Goal: Information Seeking & Learning: Check status

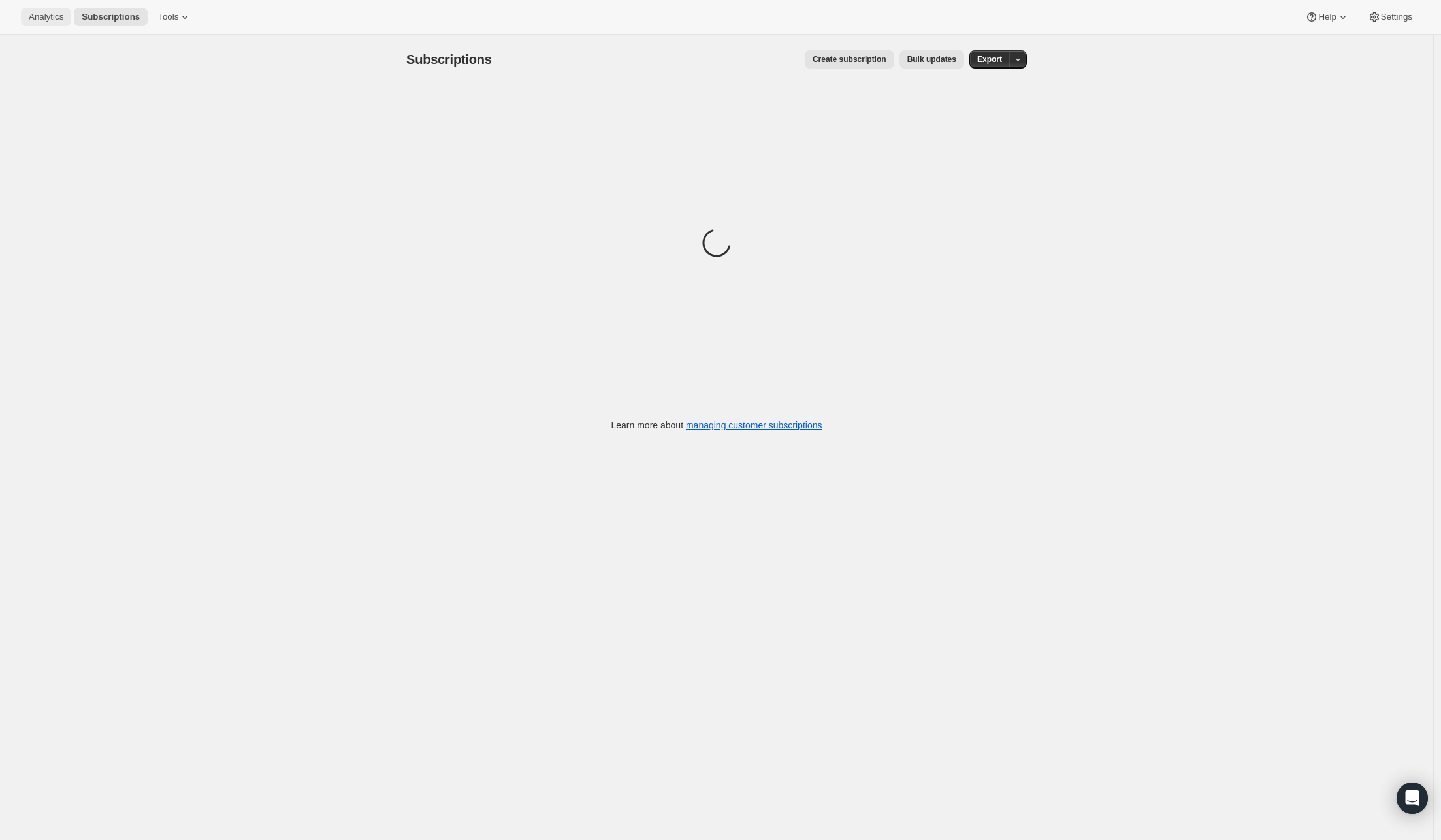
click at [52, 18] on span "Analytics" at bounding box center [46, 17] width 34 height 11
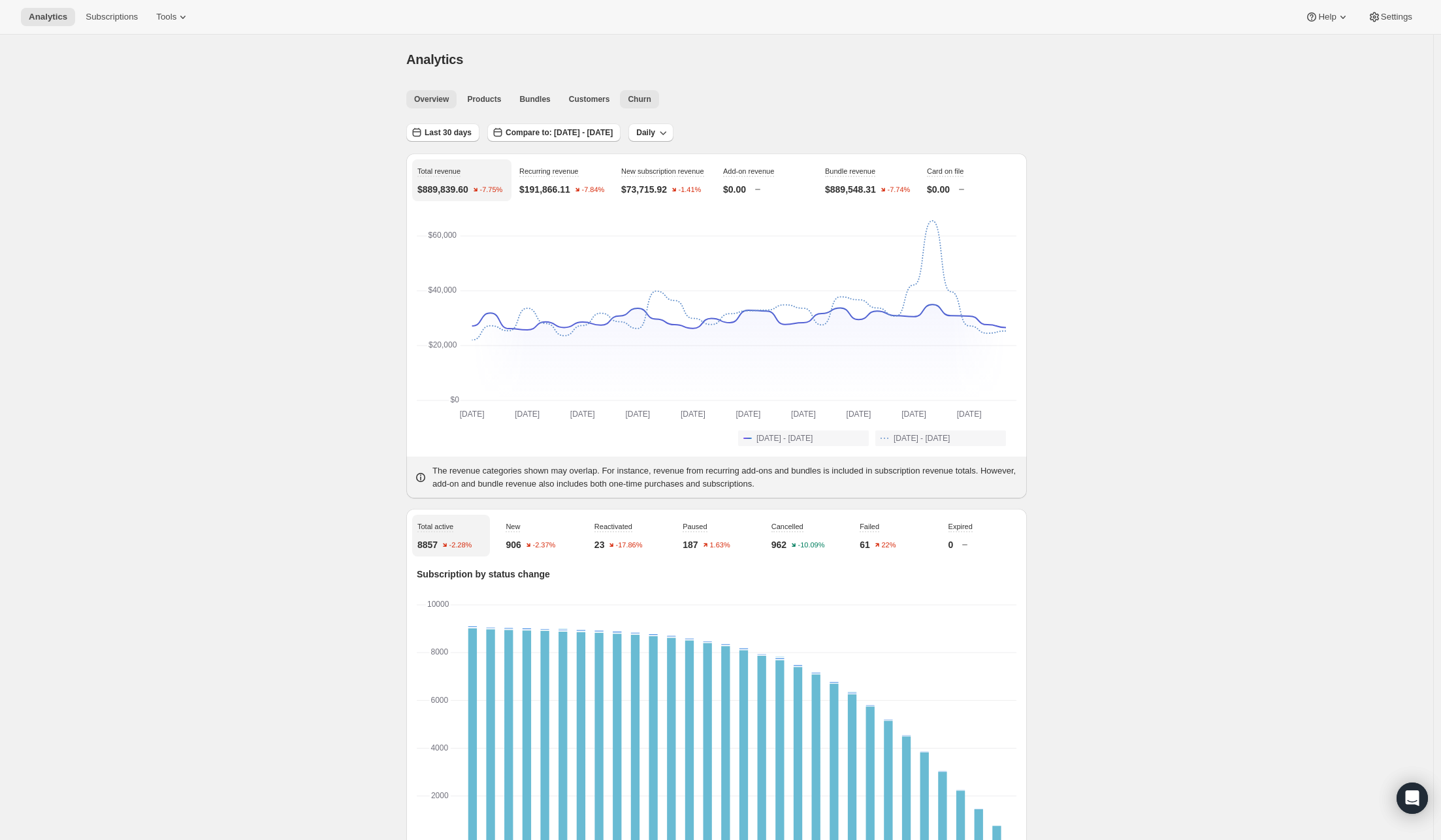
click at [641, 92] on button "Churn" at bounding box center [639, 99] width 38 height 18
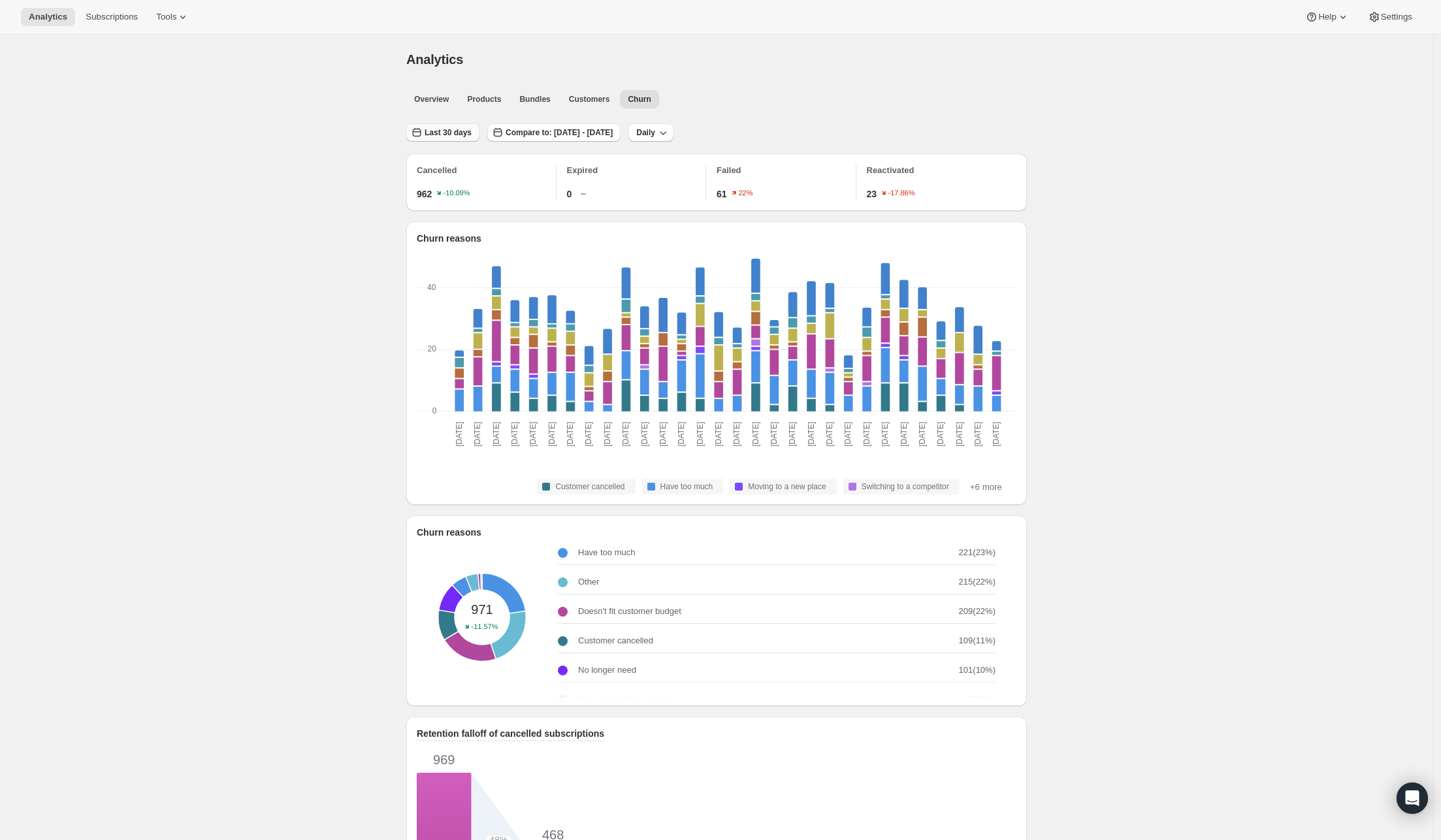
click at [465, 132] on span "Last 30 days" at bounding box center [448, 133] width 47 height 11
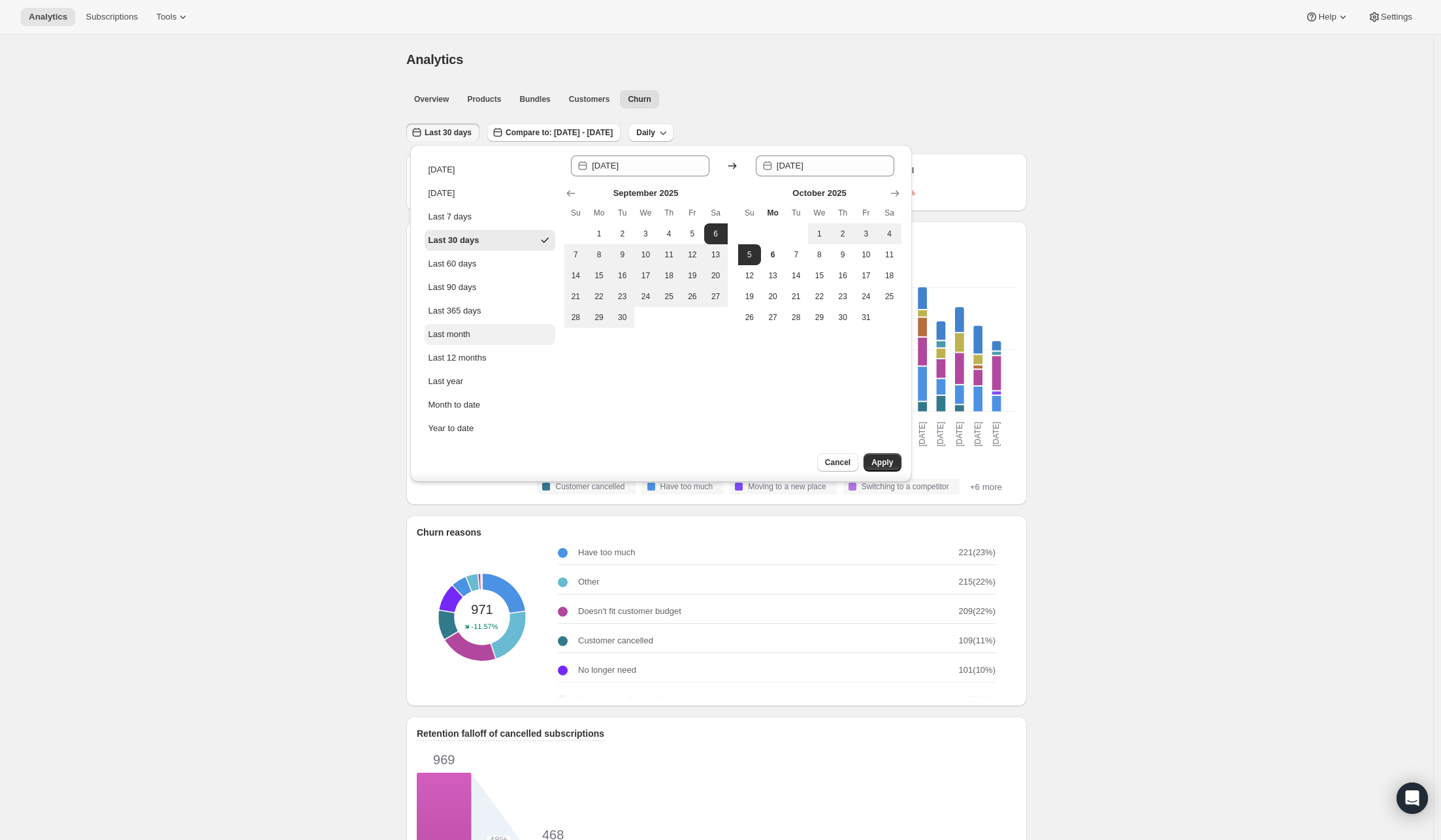
click at [481, 338] on button "Last month" at bounding box center [489, 334] width 131 height 21
type input "[DATE]"
click at [876, 464] on span "Apply" at bounding box center [882, 463] width 21 height 11
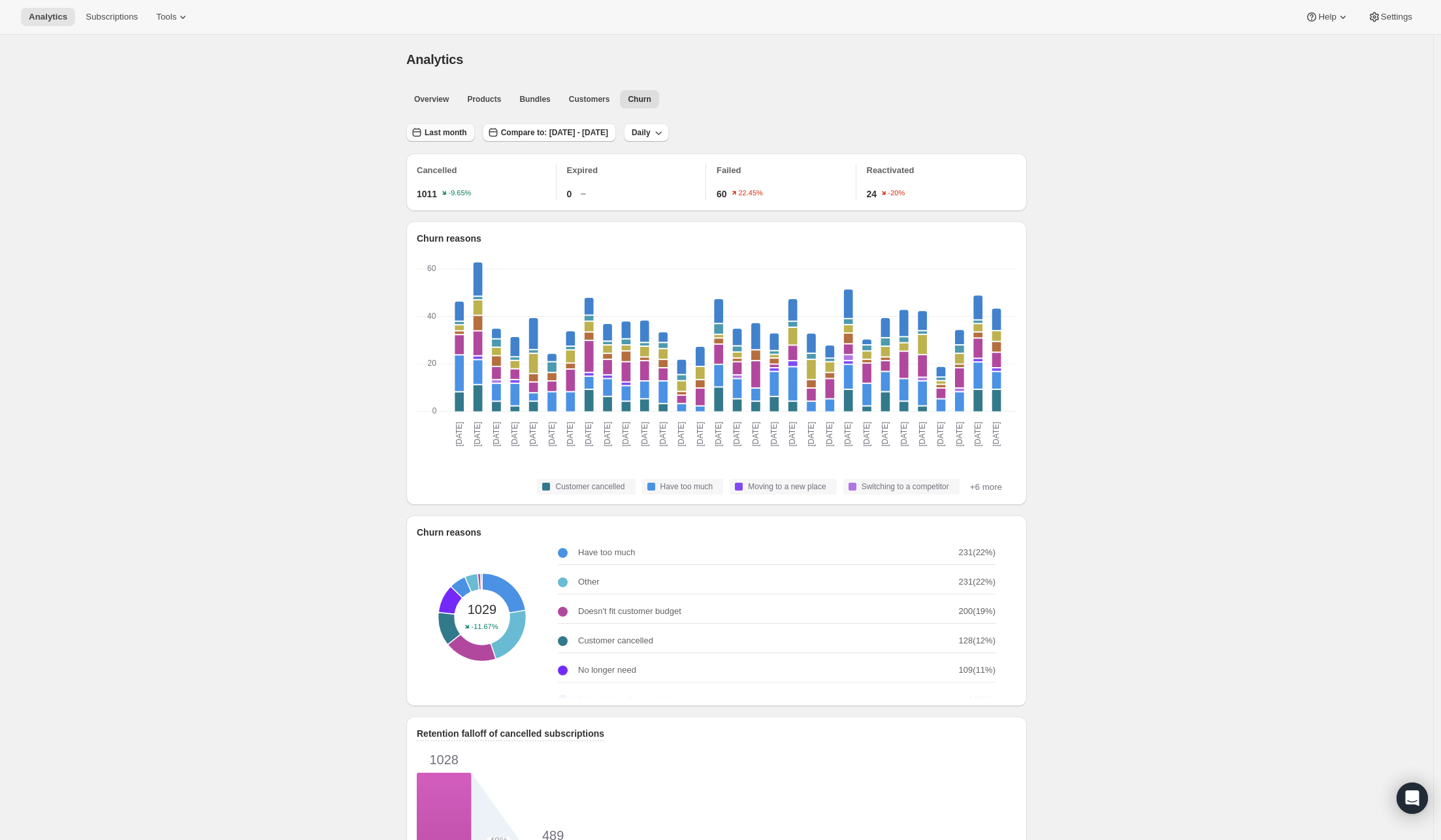
click at [473, 140] on button "Last month" at bounding box center [441, 133] width 69 height 18
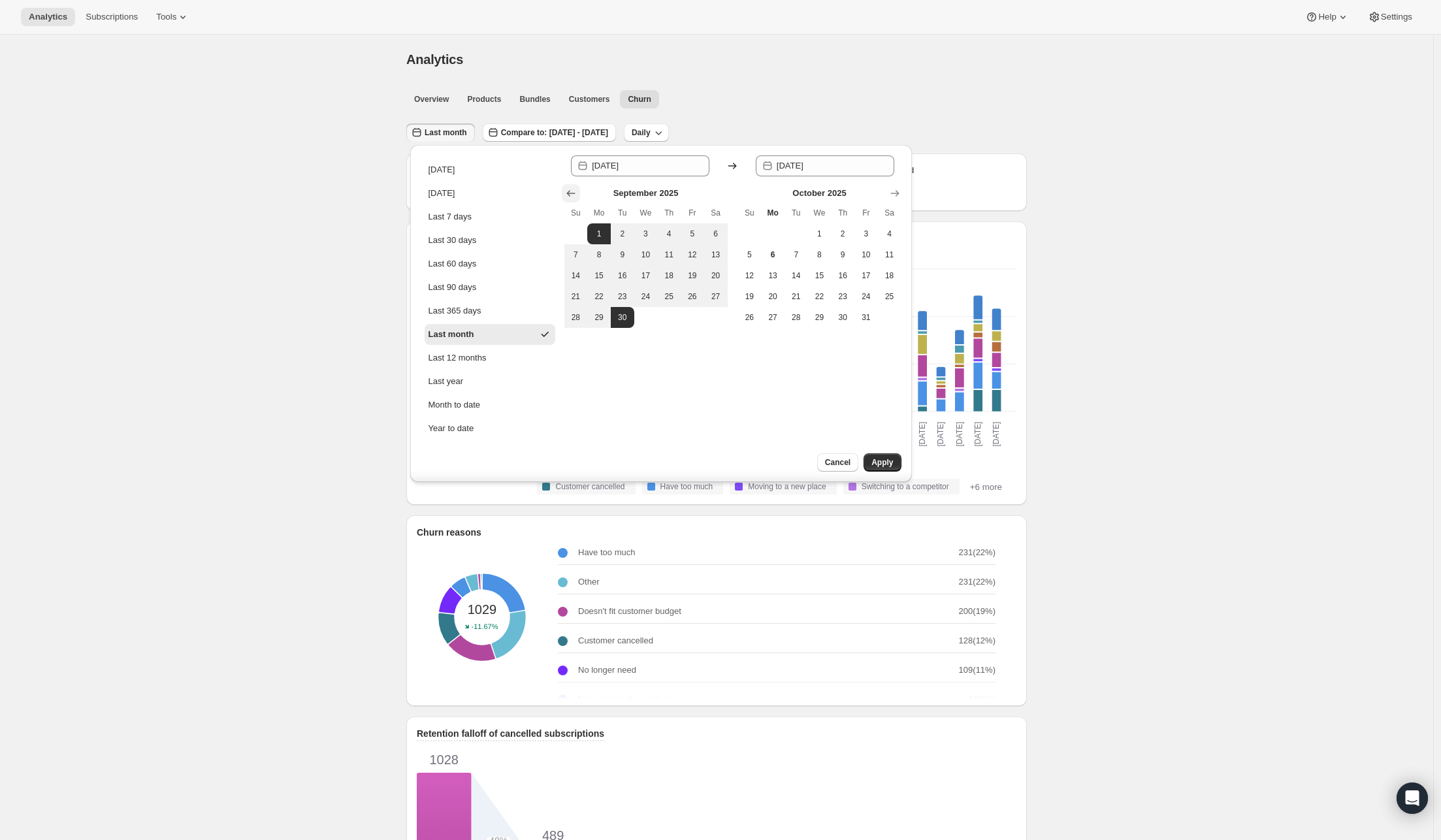
click at [572, 195] on icon "Show previous month, August 2025" at bounding box center [570, 193] width 13 height 13
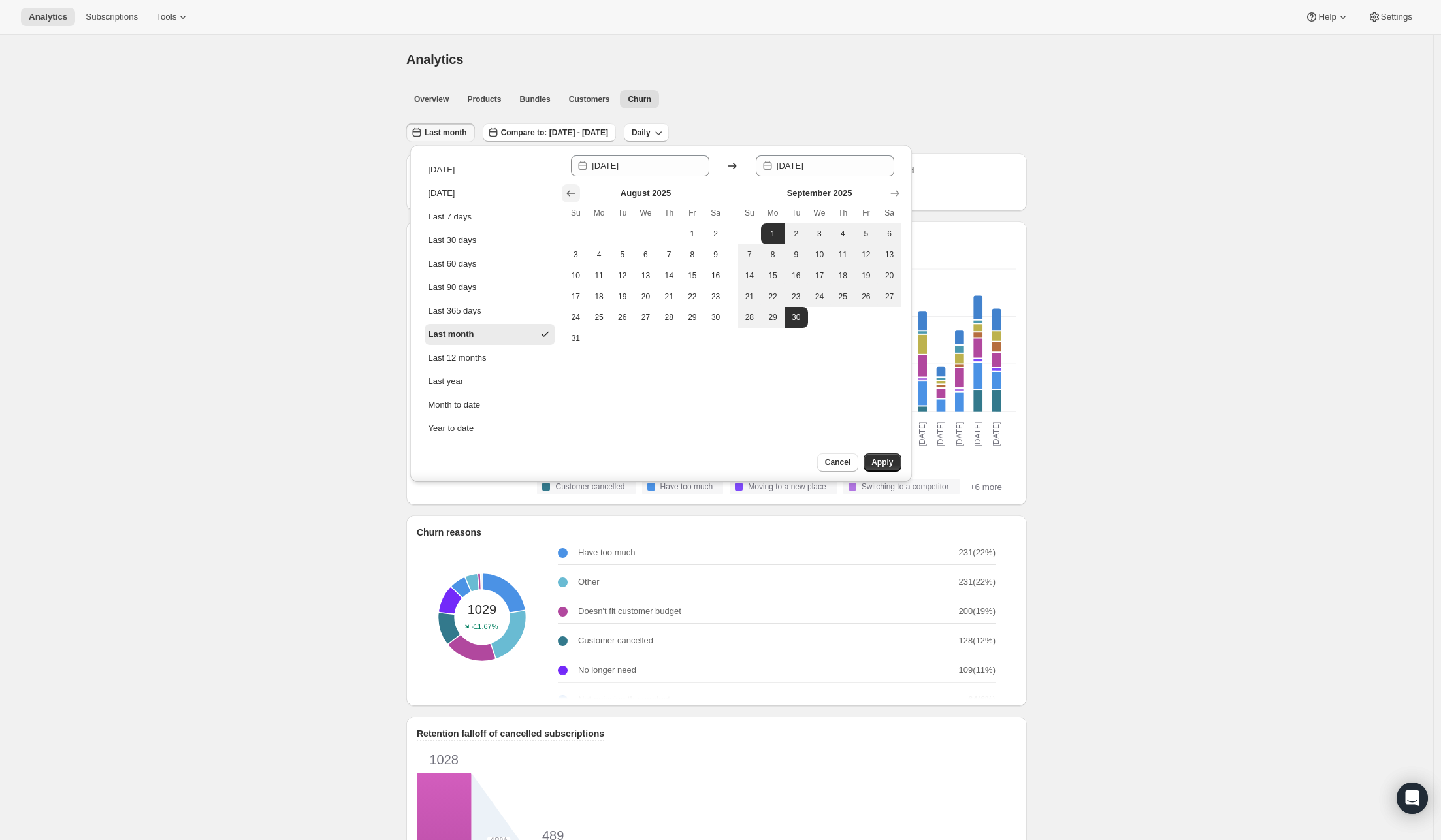
click at [572, 195] on icon "Show previous month, July 2025" at bounding box center [570, 193] width 13 height 13
click at [572, 195] on icon "Show previous month, June 2025" at bounding box center [570, 193] width 13 height 13
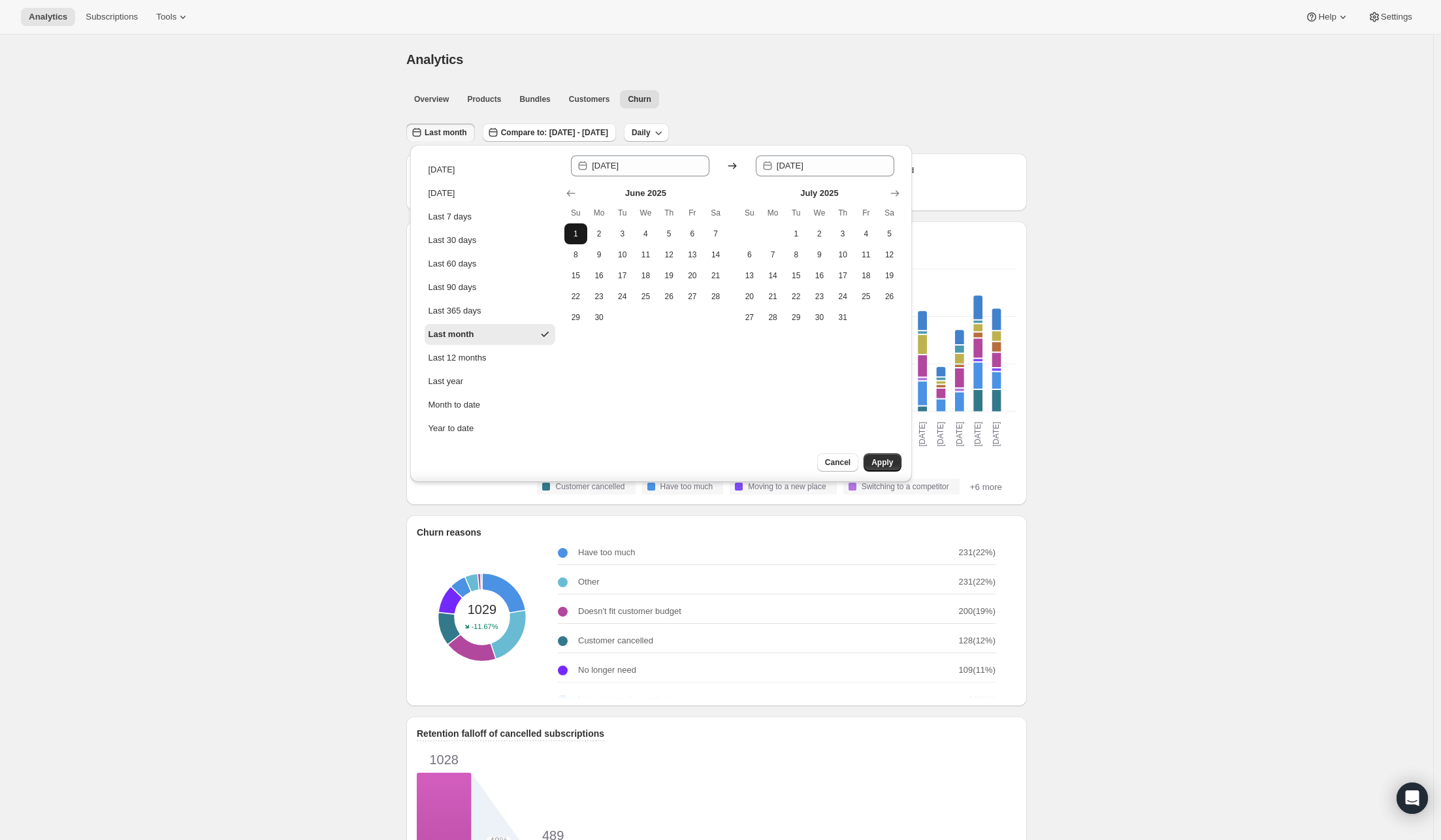
click at [576, 239] on button "1" at bounding box center [576, 234] width 24 height 21
type input "[DATE]"
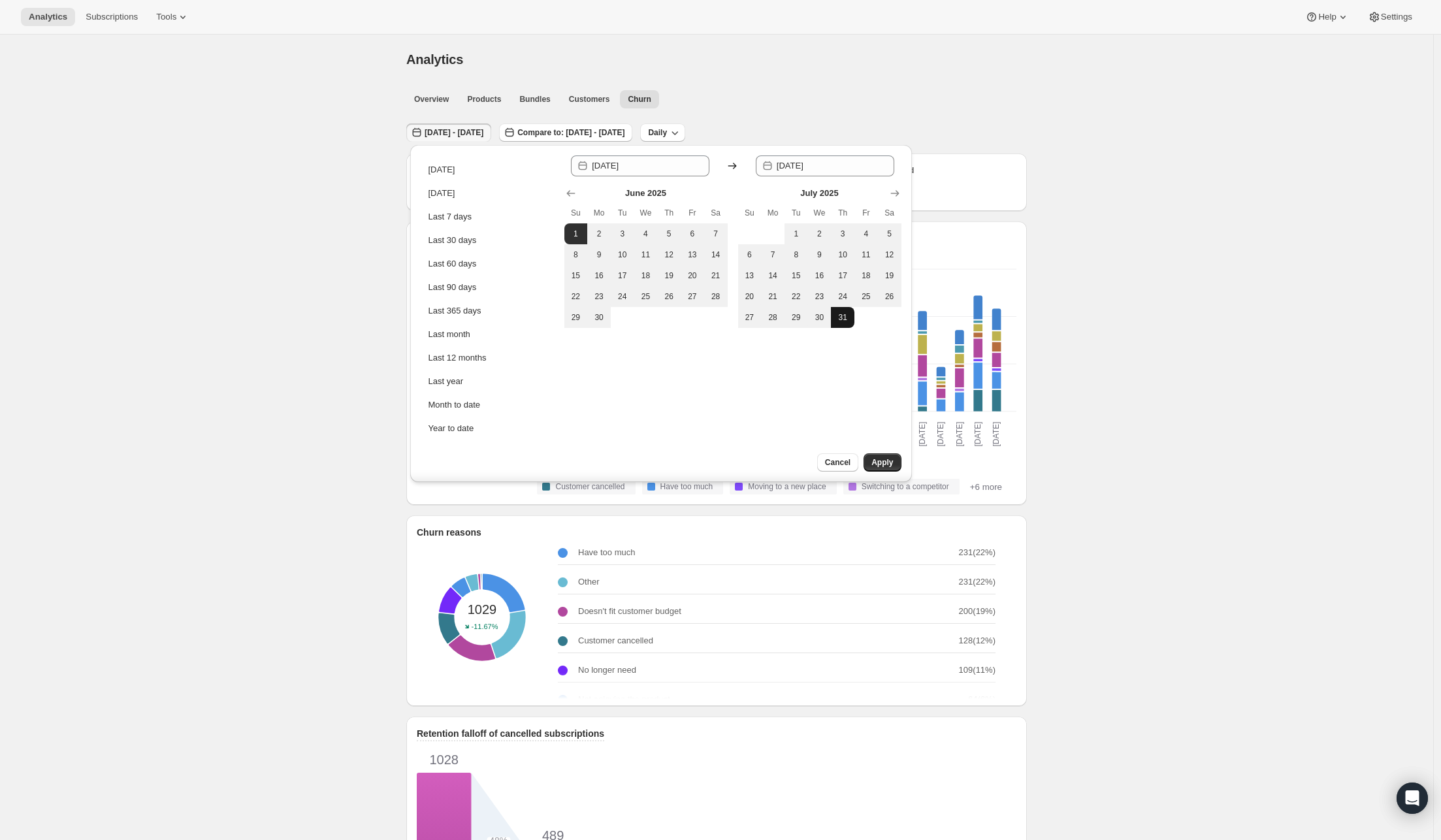
click at [838, 324] on button "31" at bounding box center [842, 317] width 24 height 21
type input "[DATE]"
click at [893, 461] on button "Apply" at bounding box center [882, 463] width 37 height 18
